Goal: Find specific page/section: Find specific page/section

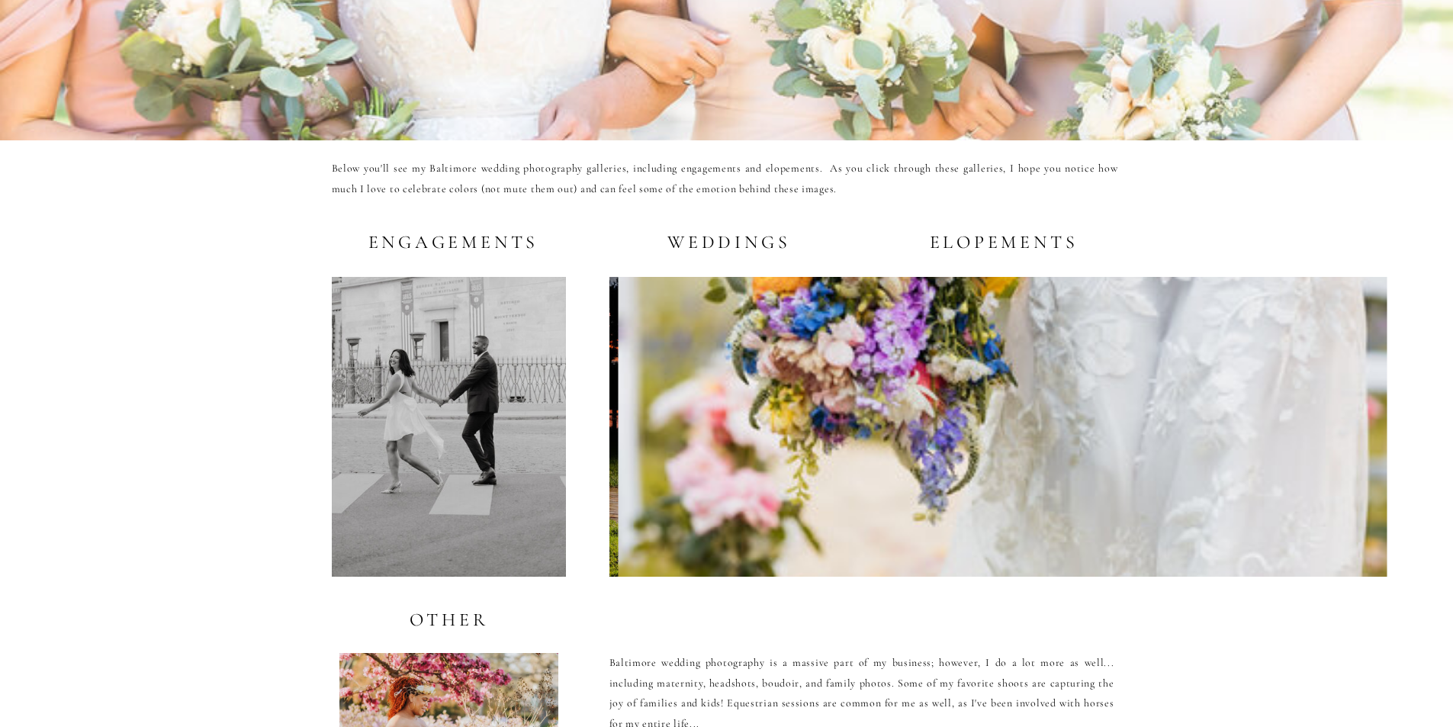
scroll to position [2822, 0]
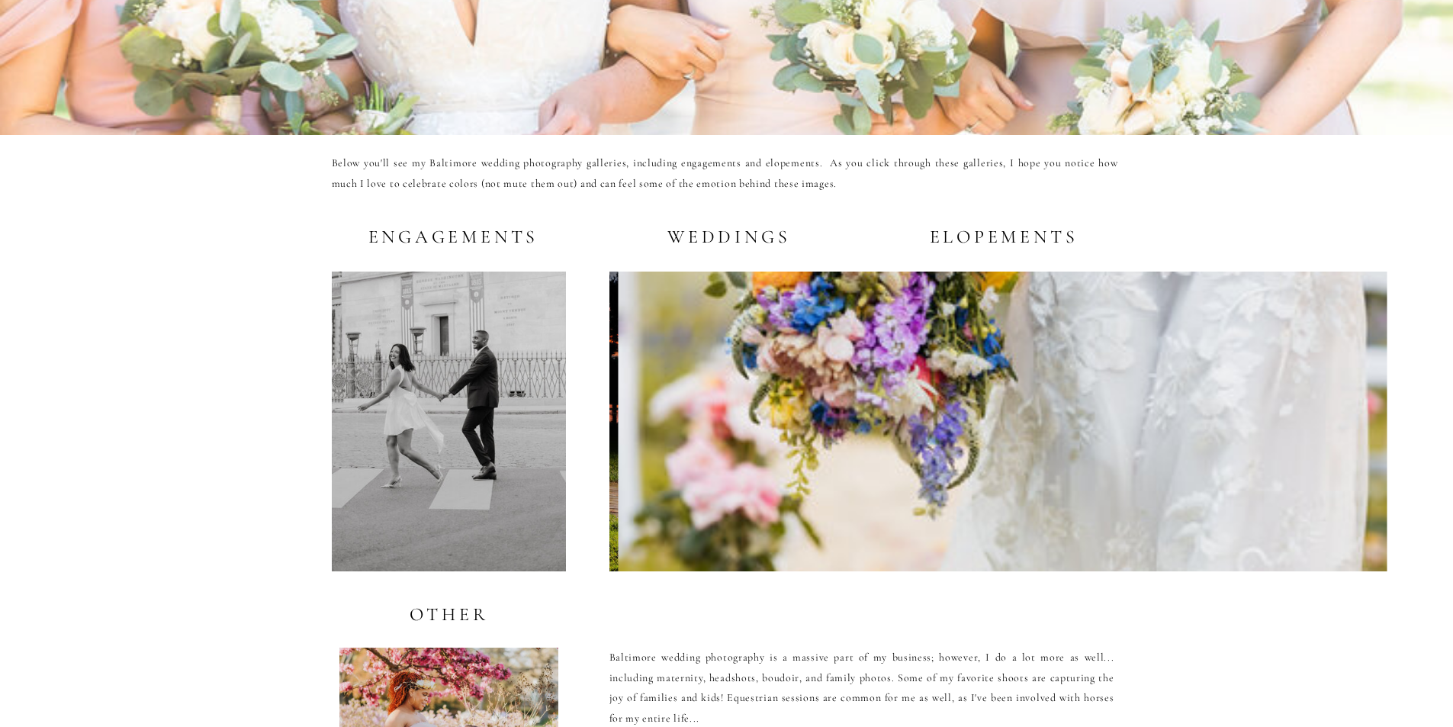
click at [729, 240] on h2 "Weddings" at bounding box center [725, 236] width 130 height 19
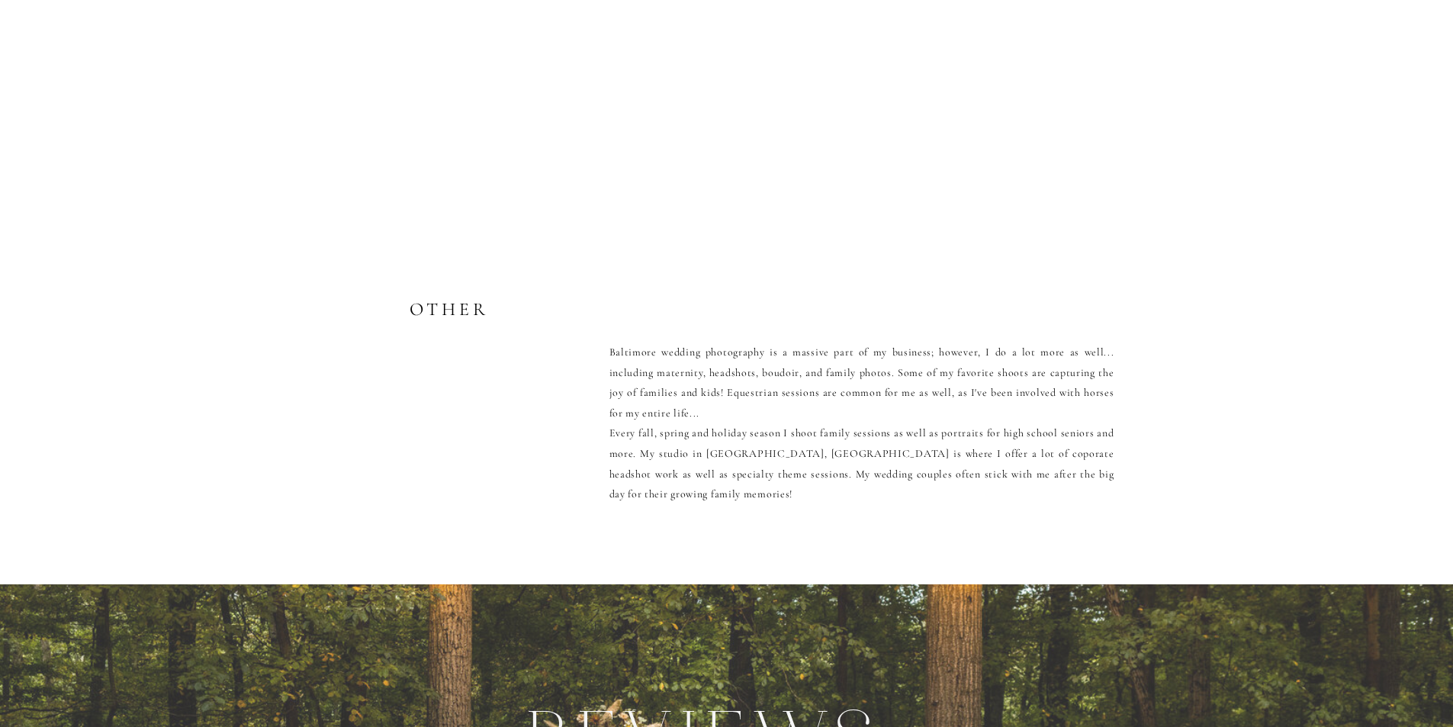
scroll to position [2898, 0]
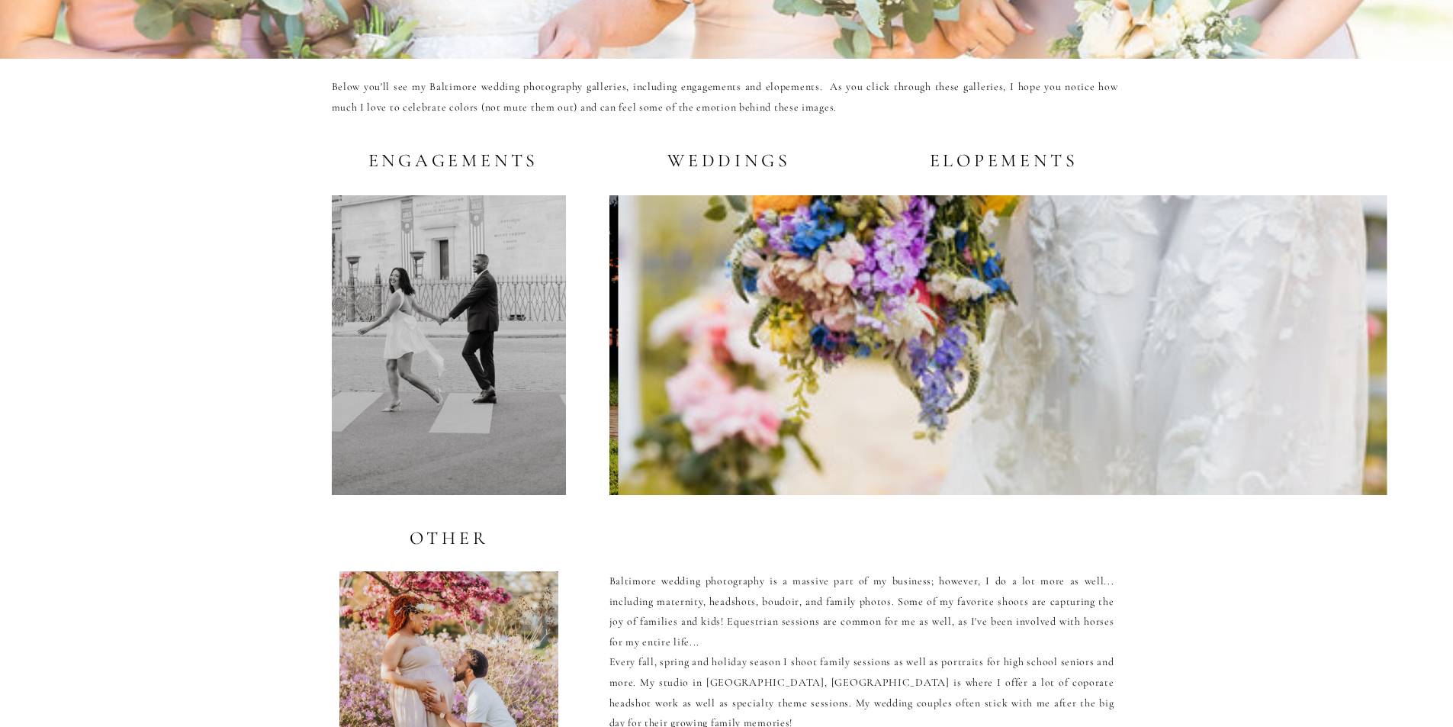
click at [726, 156] on h2 "Weddings" at bounding box center [725, 159] width 130 height 19
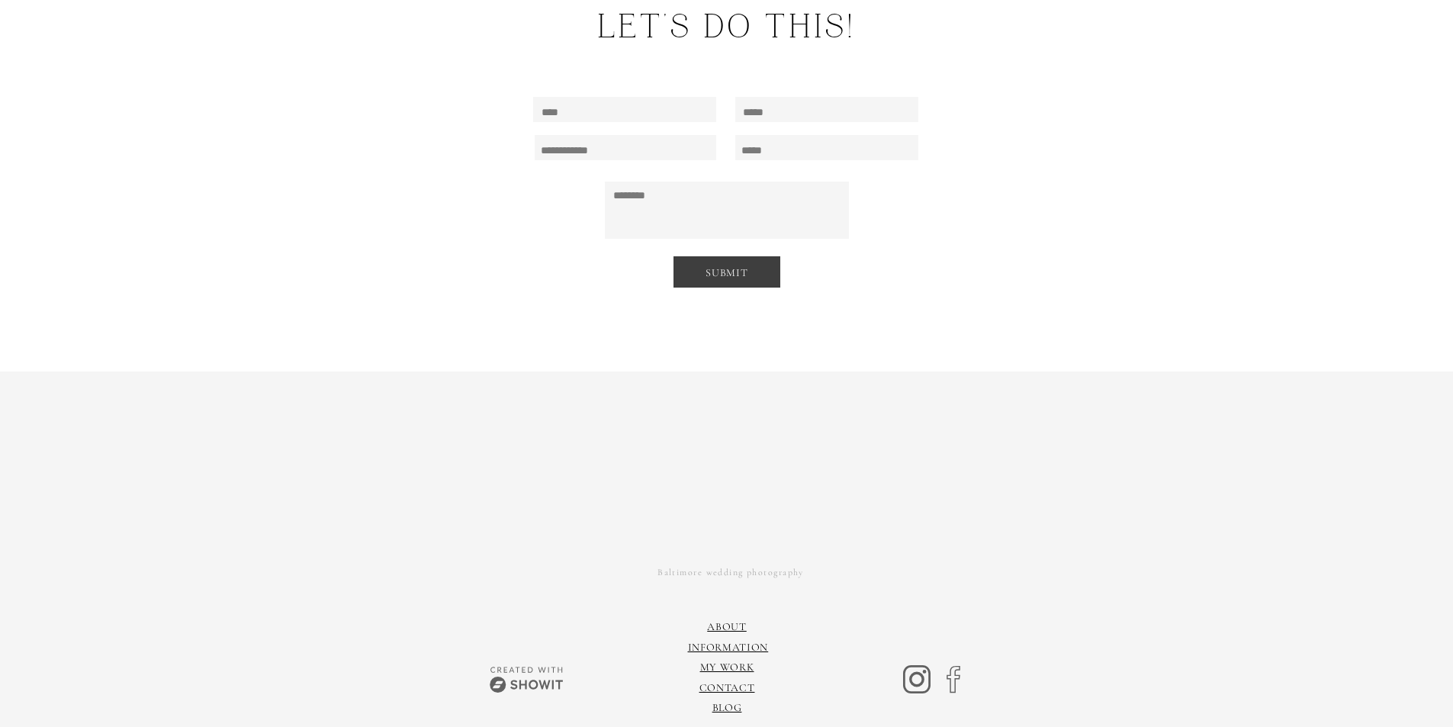
scroll to position [10324, 0]
